Goal: Information Seeking & Learning: Learn about a topic

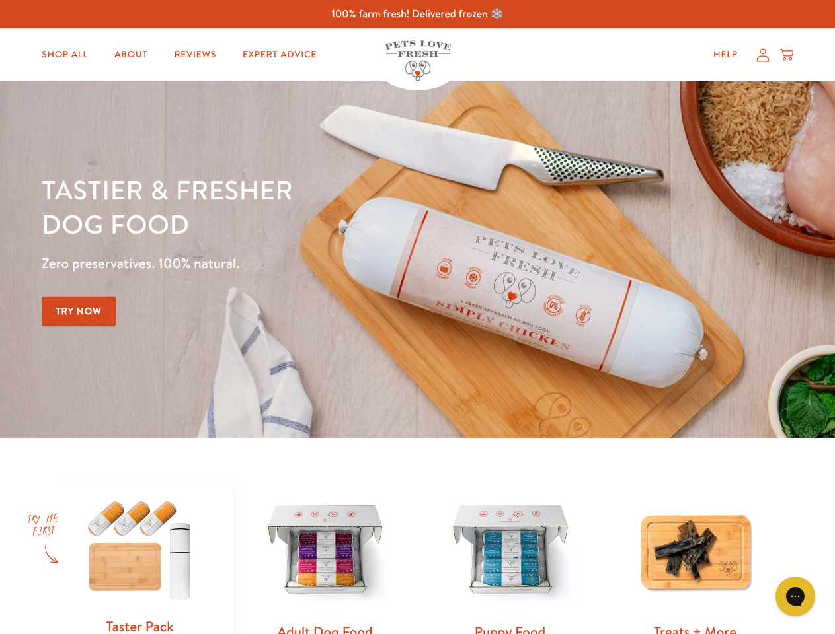
click at [417, 317] on div "Tastier & fresher dog food Zero preservatives. 100% natural. Try Now" at bounding box center [292, 259] width 501 height 174
click at [795, 597] on icon "Gorgias live chat" at bounding box center [794, 596] width 13 height 13
